Goal: Task Accomplishment & Management: Use online tool/utility

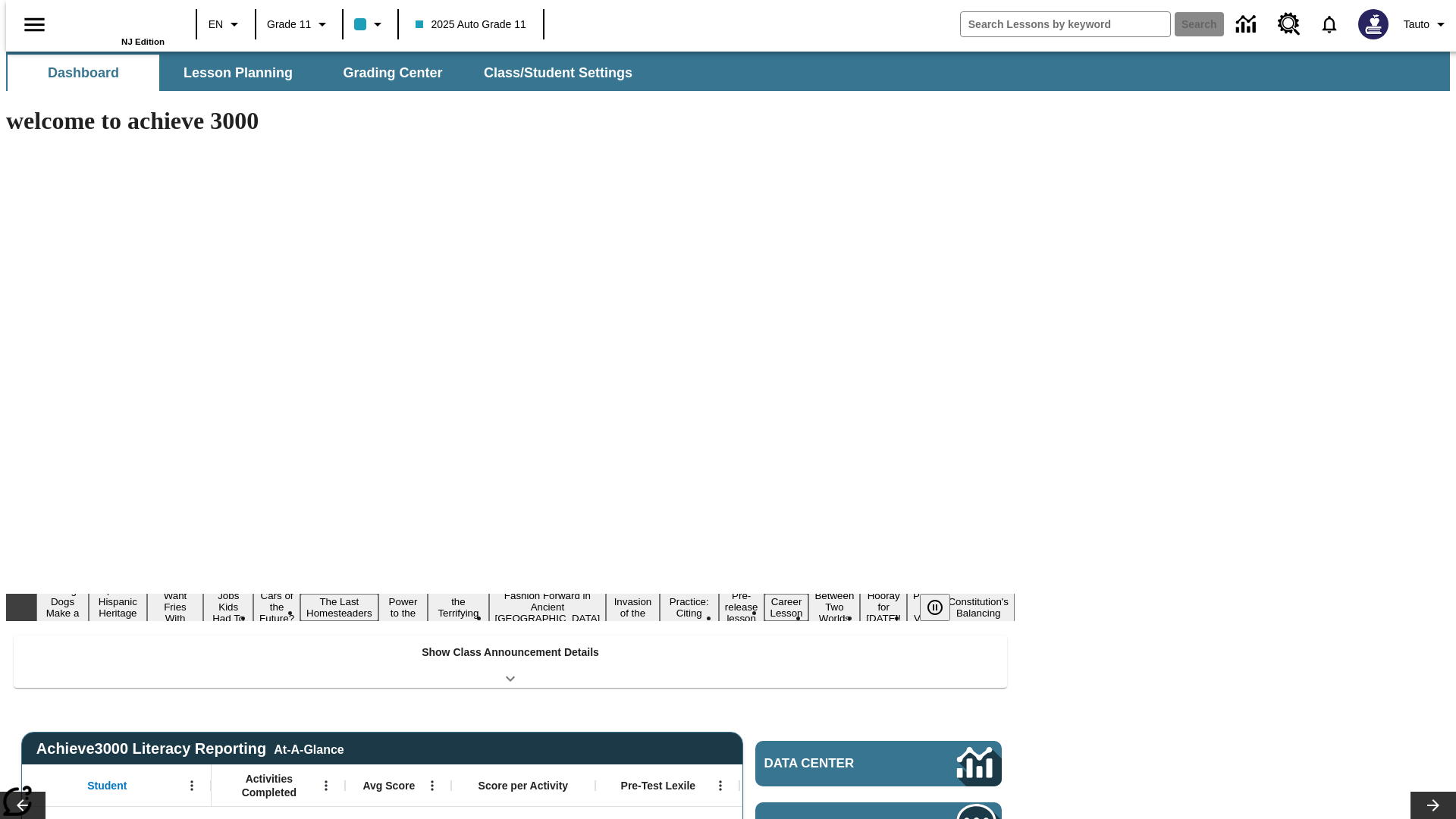
type input "-1"
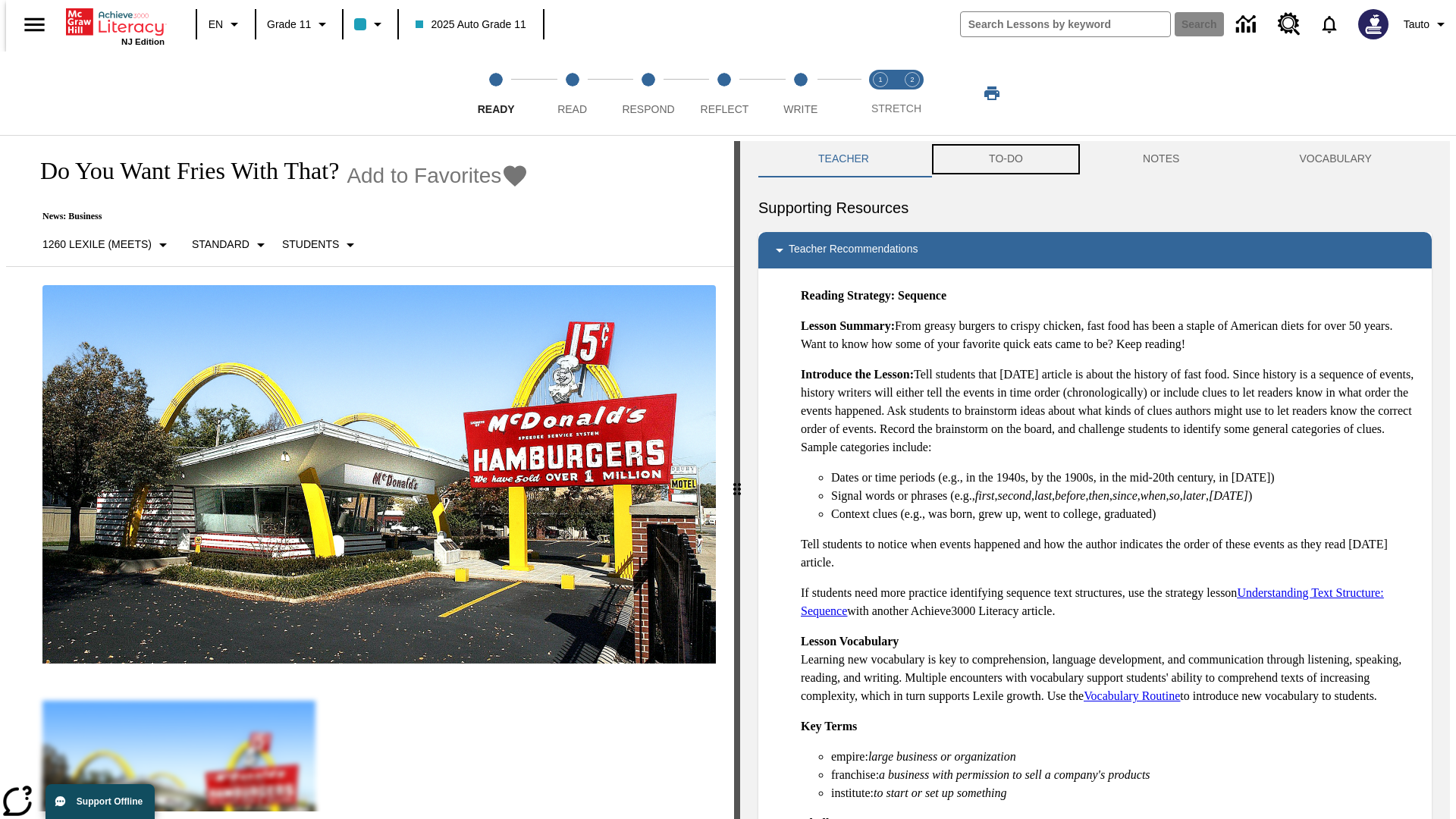
click at [1005, 159] on button "TO-DO" at bounding box center [1006, 159] width 154 height 36
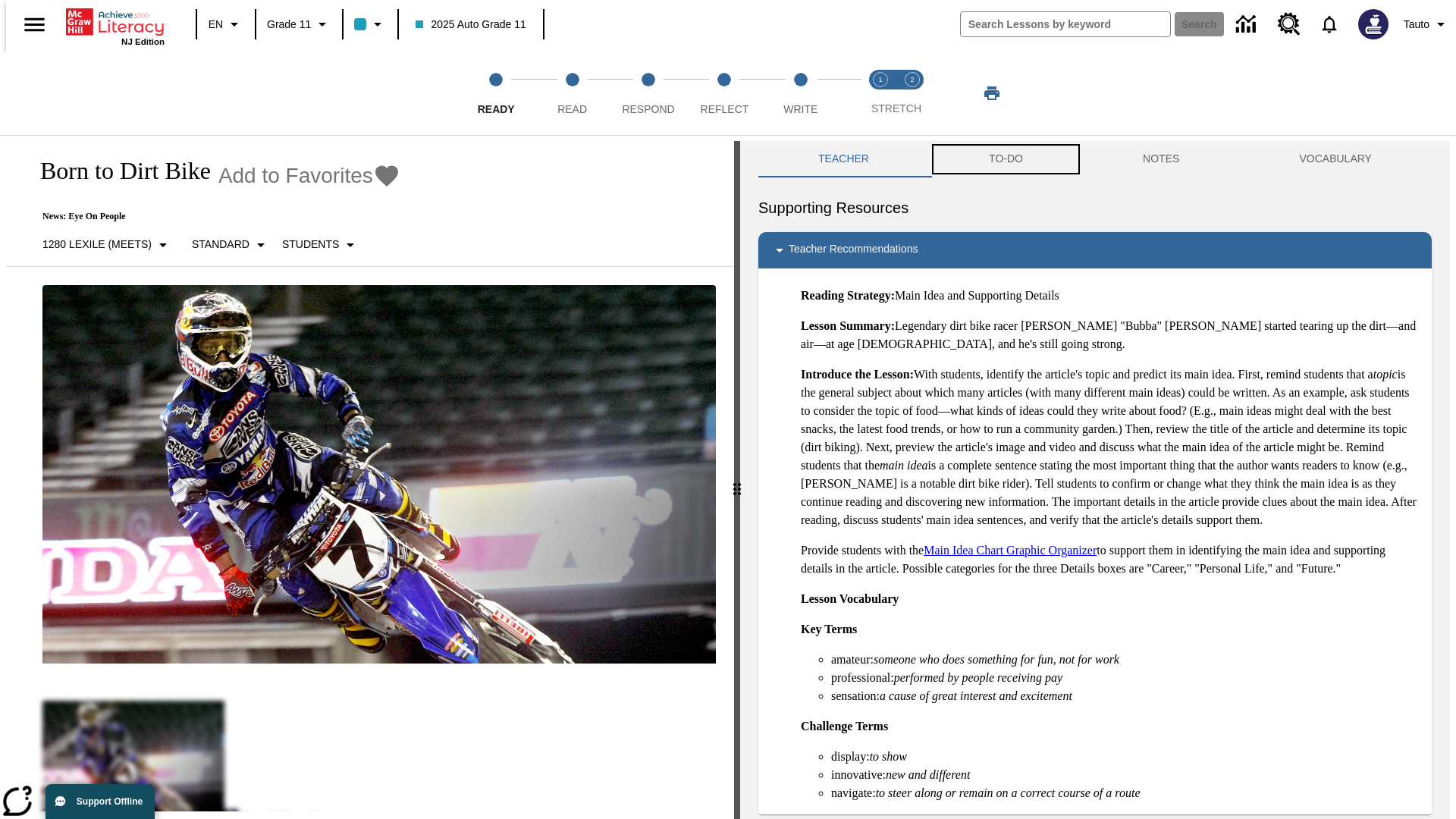
click at [1005, 159] on button "TO-DO" at bounding box center [1006, 159] width 154 height 36
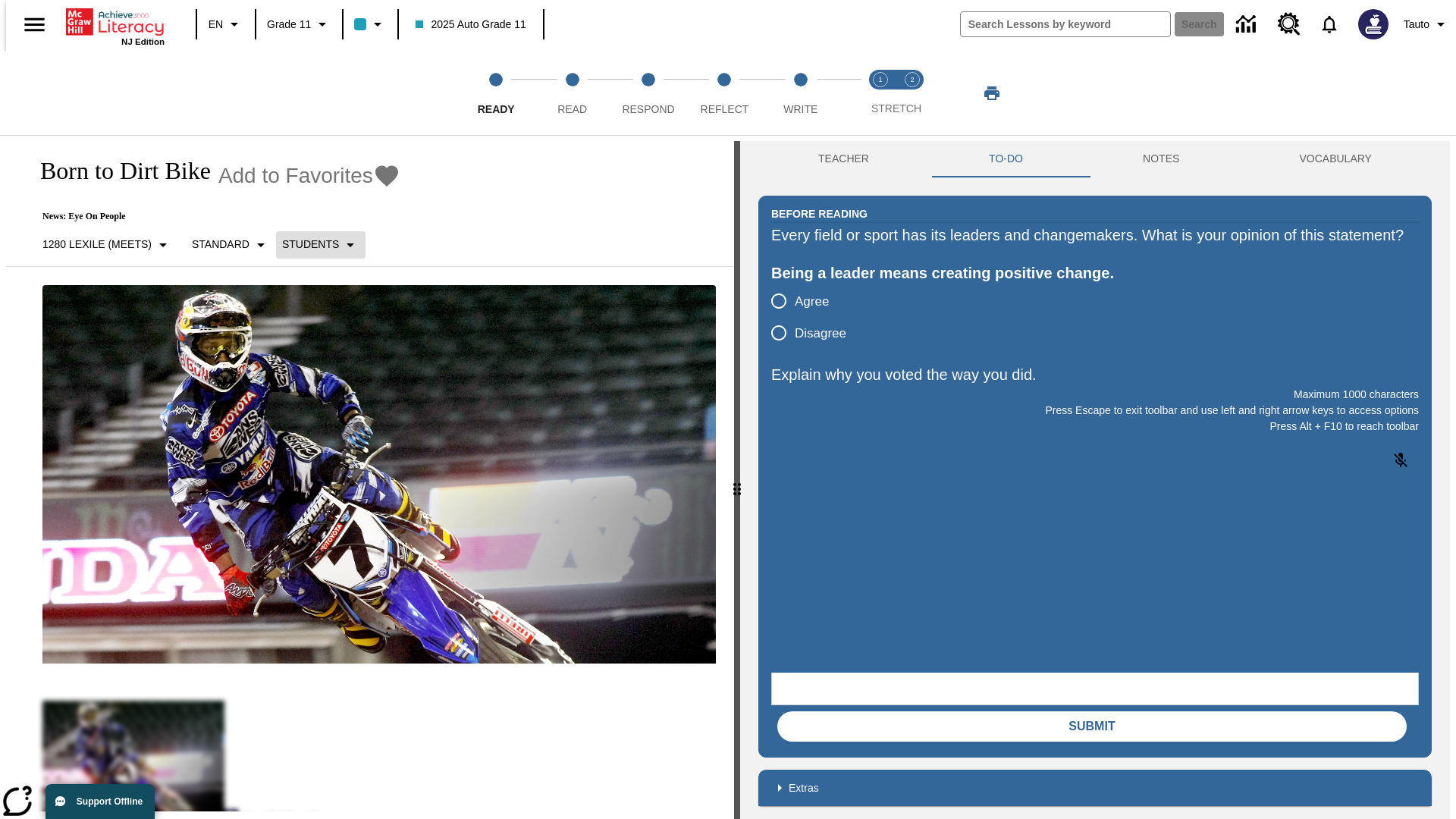
click at [312, 245] on p "Students" at bounding box center [311, 245] width 57 height 16
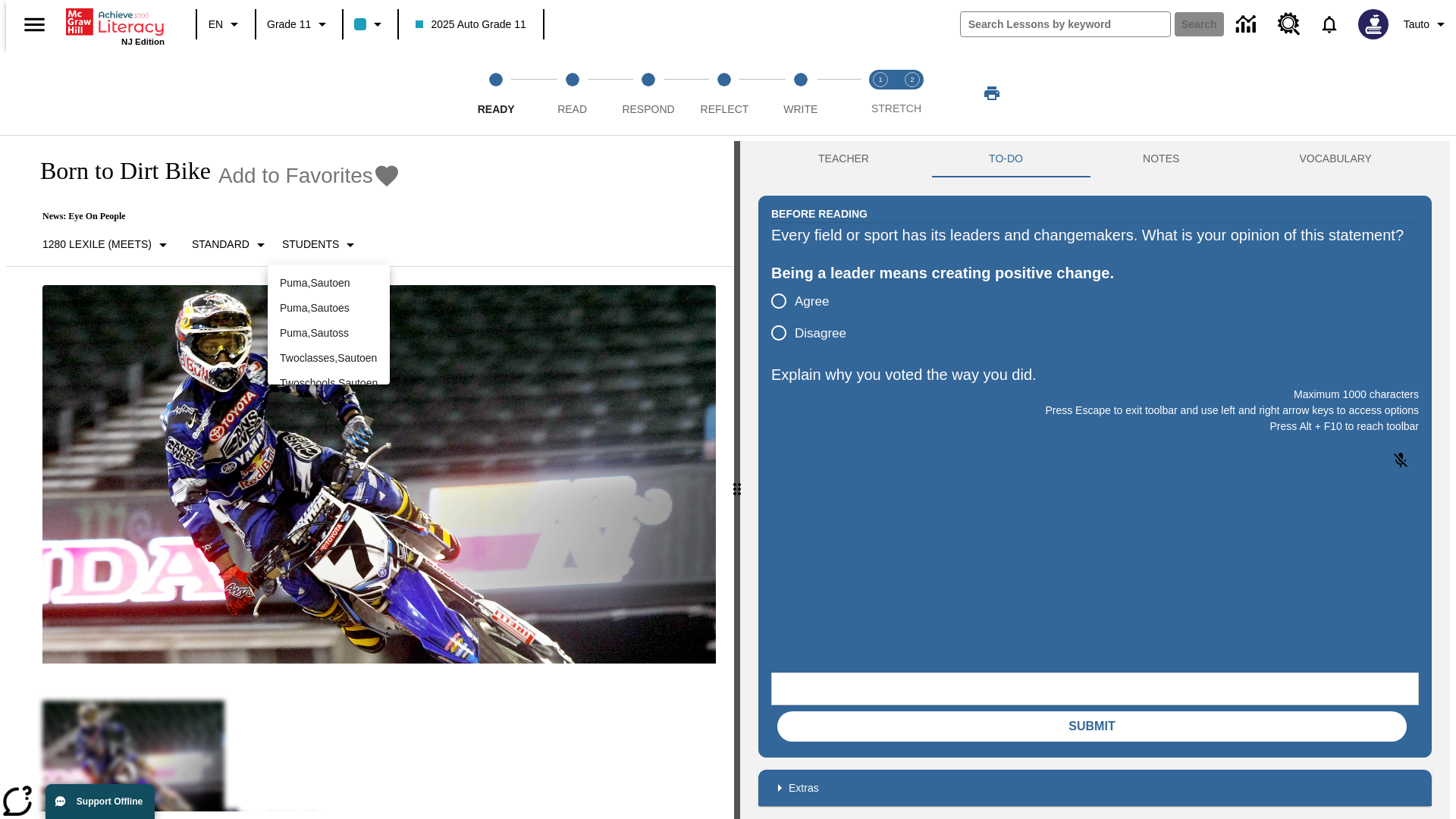
click at [728, 409] on div at bounding box center [728, 409] width 1456 height 819
